Goal: Find specific page/section: Find specific page/section

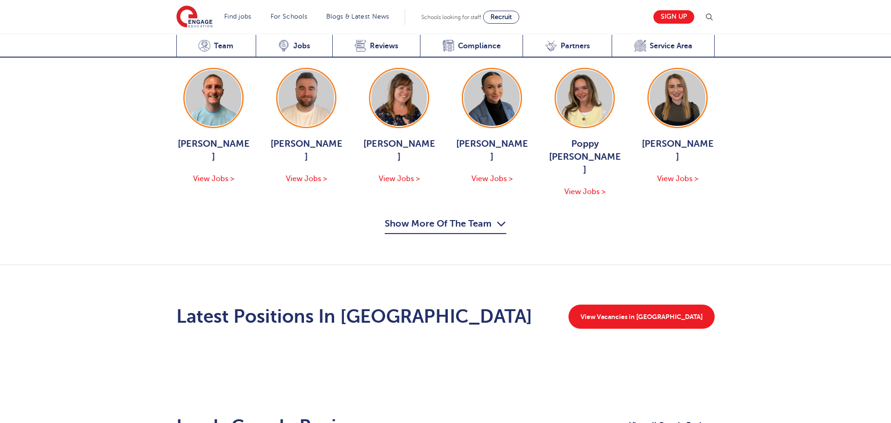
scroll to position [895, 0]
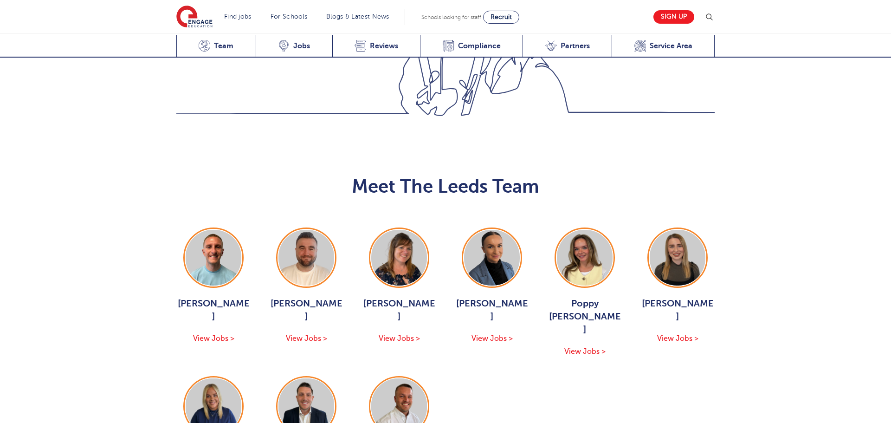
scroll to position [997, 0]
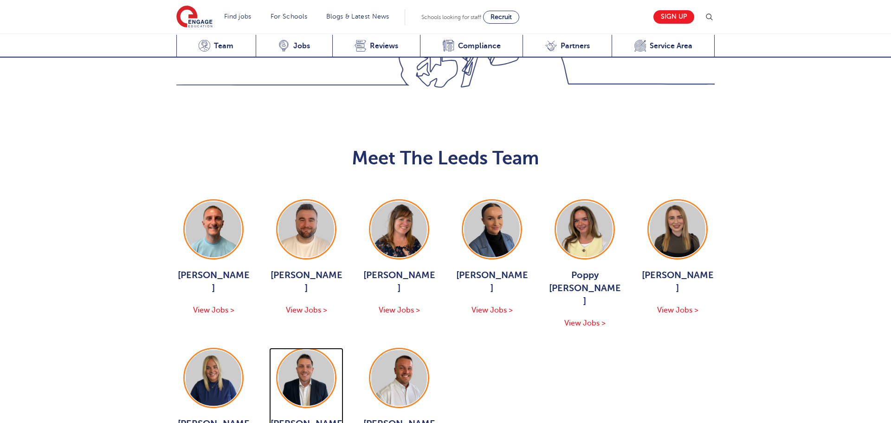
click at [319, 350] on img at bounding box center [306, 378] width 56 height 56
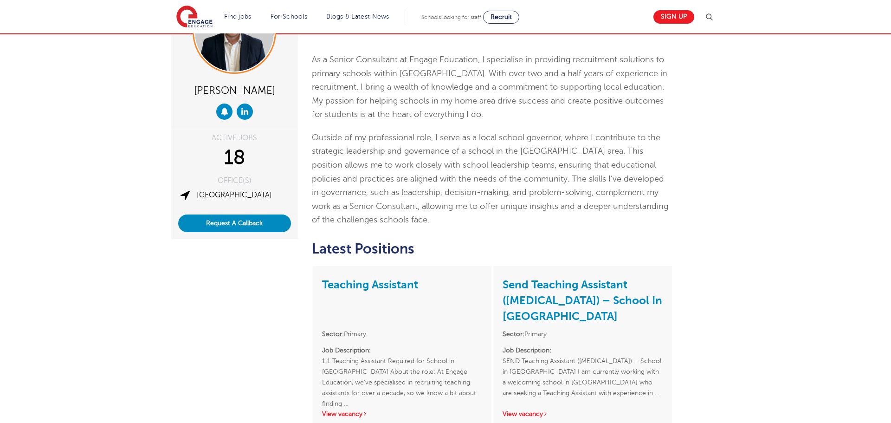
scroll to position [154, 0]
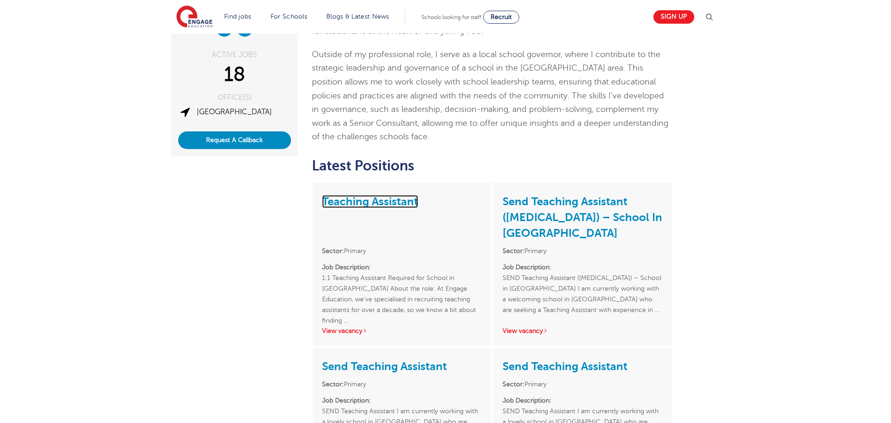
click at [353, 202] on link "Teaching Assistant" at bounding box center [370, 201] width 96 height 13
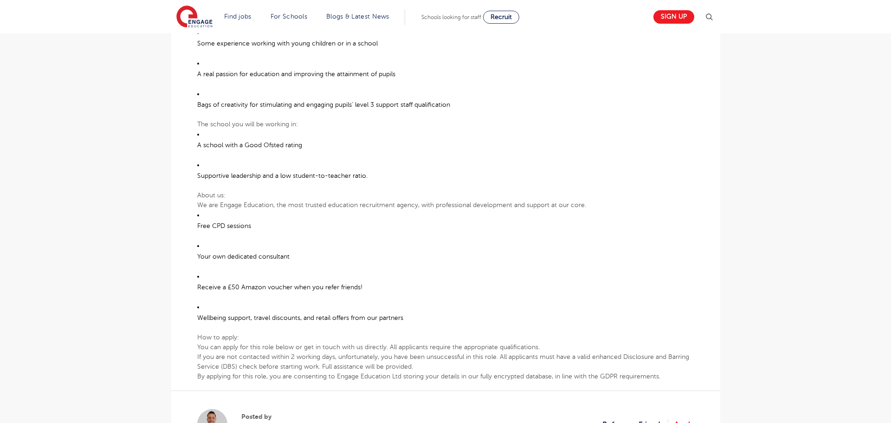
scroll to position [719, 0]
